Goal: Task Accomplishment & Management: Complete application form

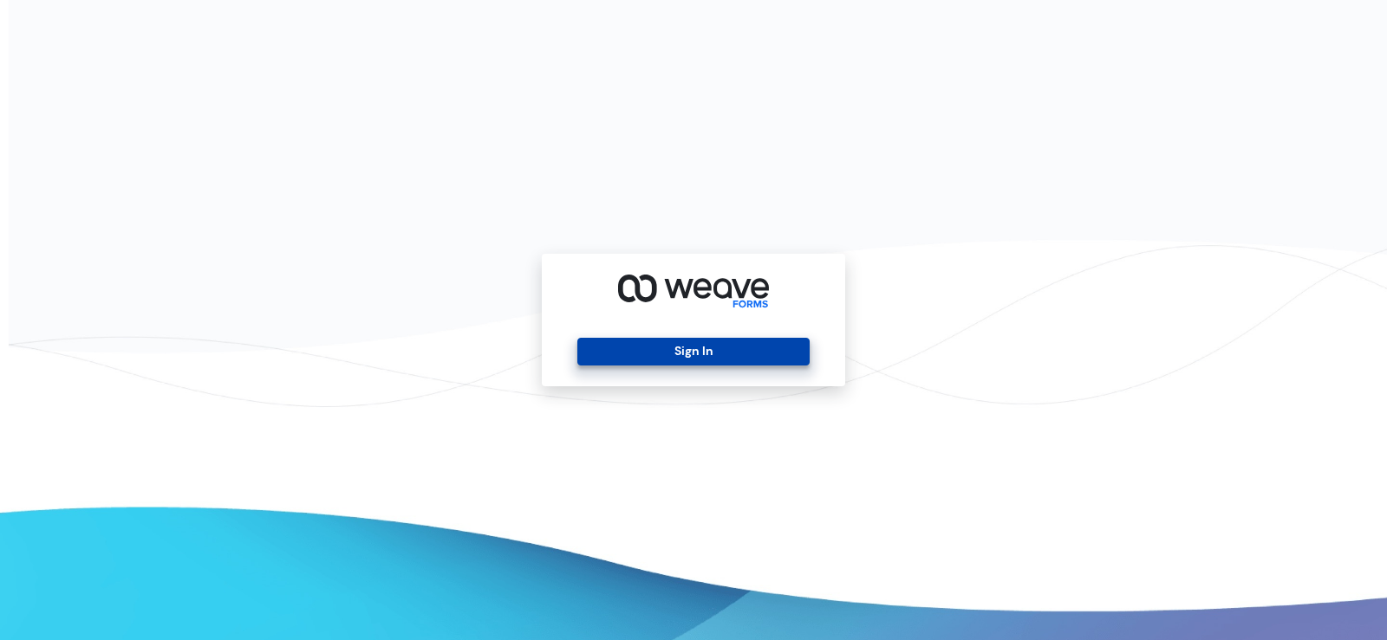
click at [664, 342] on button "Sign In" at bounding box center [692, 352] width 231 height 28
click at [664, 349] on button "Sign In" at bounding box center [692, 352] width 231 height 28
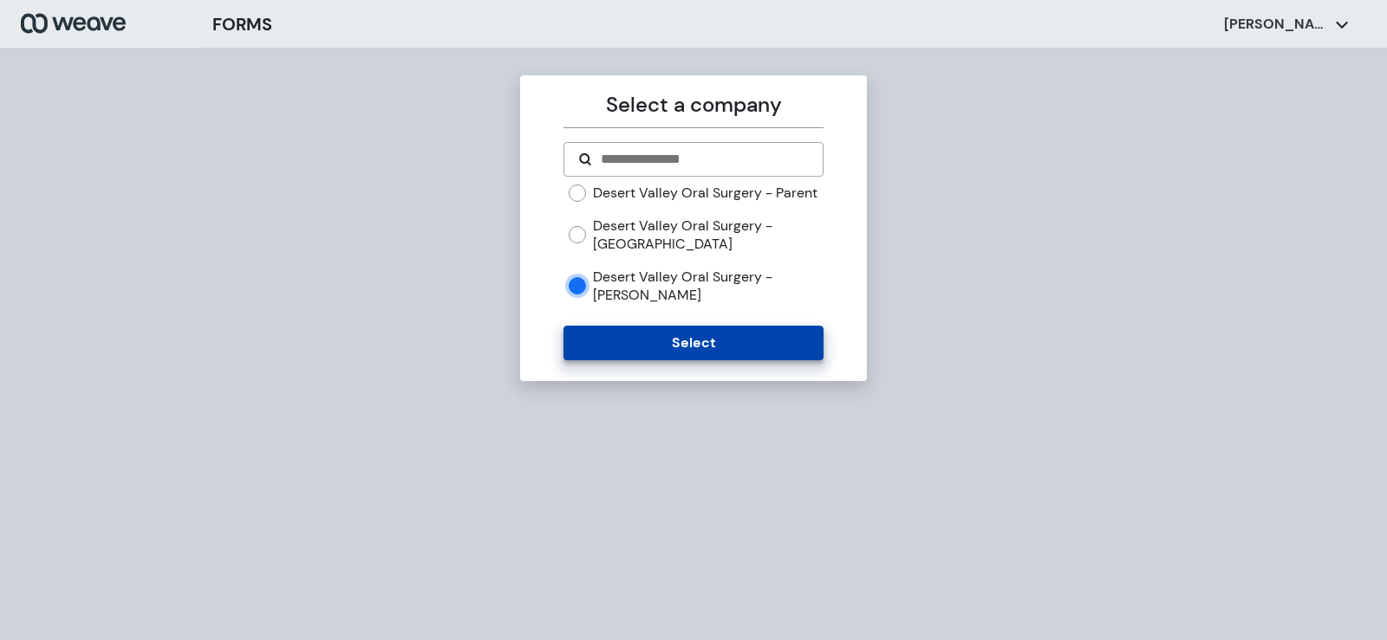
click at [653, 361] on button "Select" at bounding box center [692, 343] width 259 height 35
